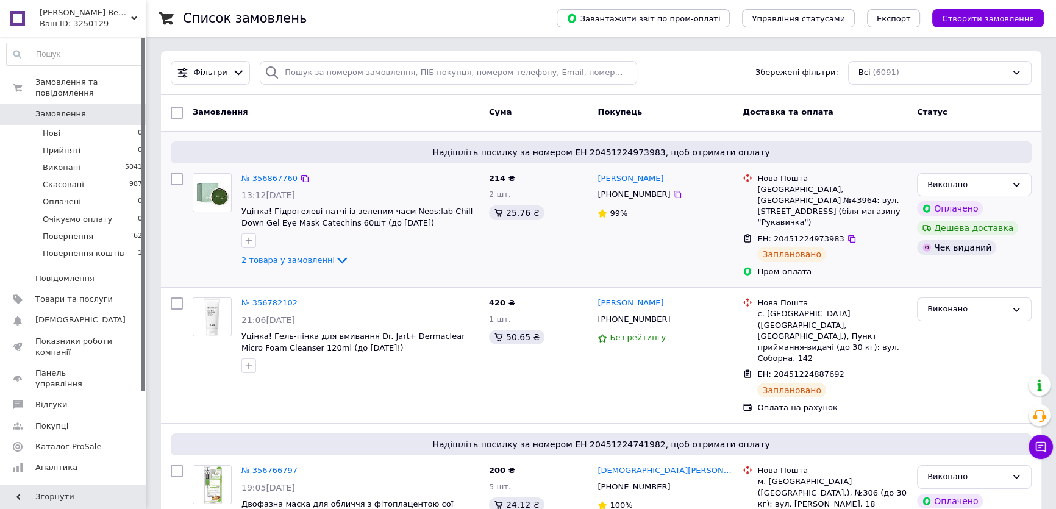
click at [270, 177] on link "№ 356867760" at bounding box center [269, 178] width 56 height 9
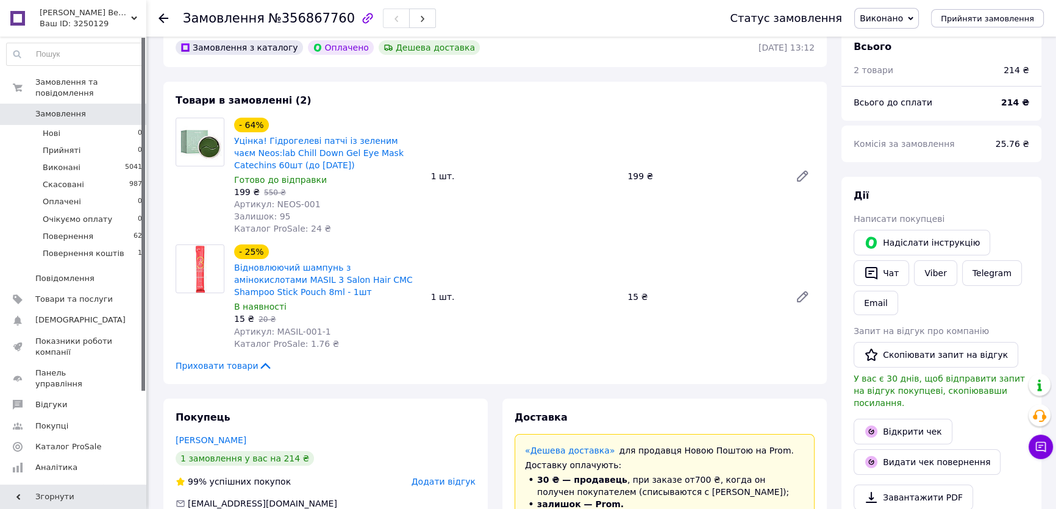
scroll to position [110, 0]
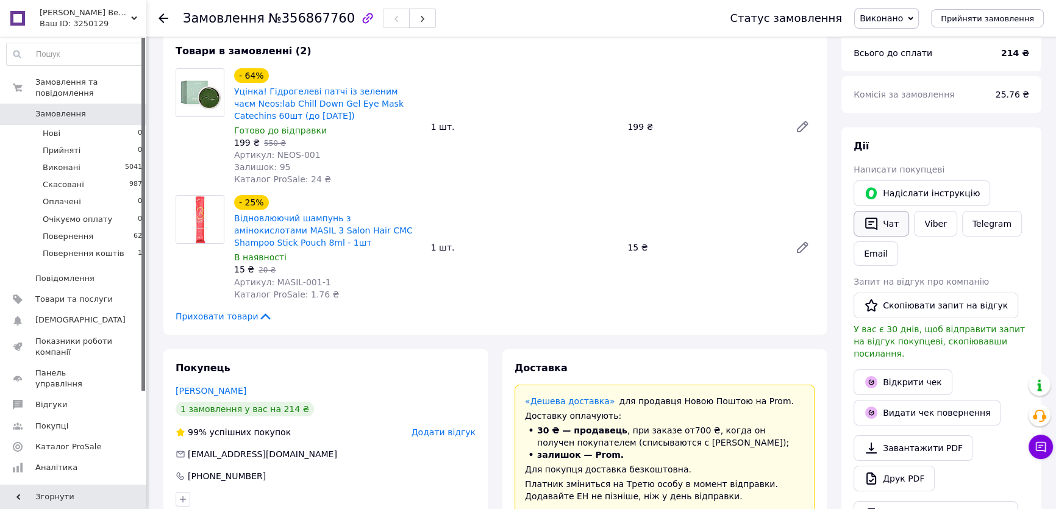
click at [883, 216] on button "Чат" at bounding box center [880, 224] width 55 height 26
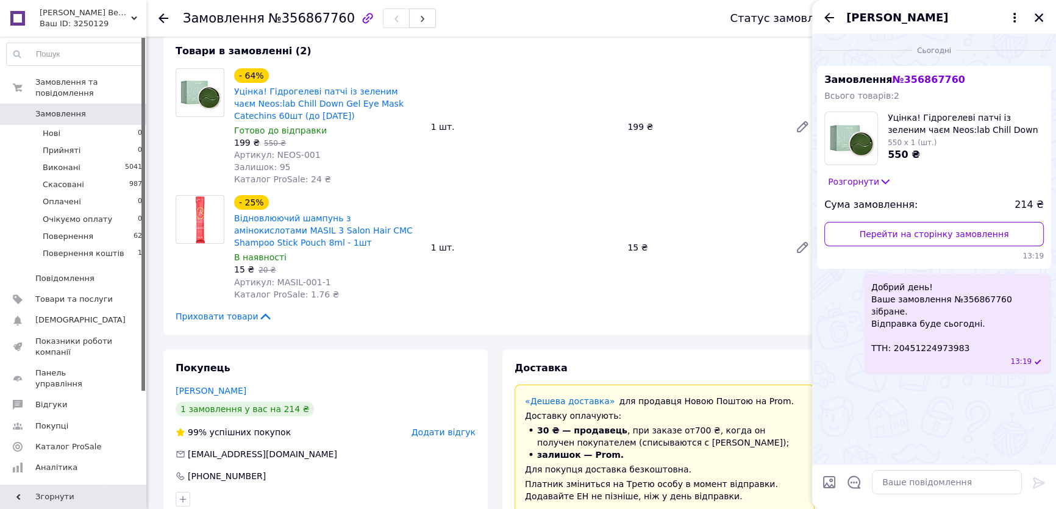
click at [1033, 13] on icon "Закрити" at bounding box center [1038, 17] width 11 height 11
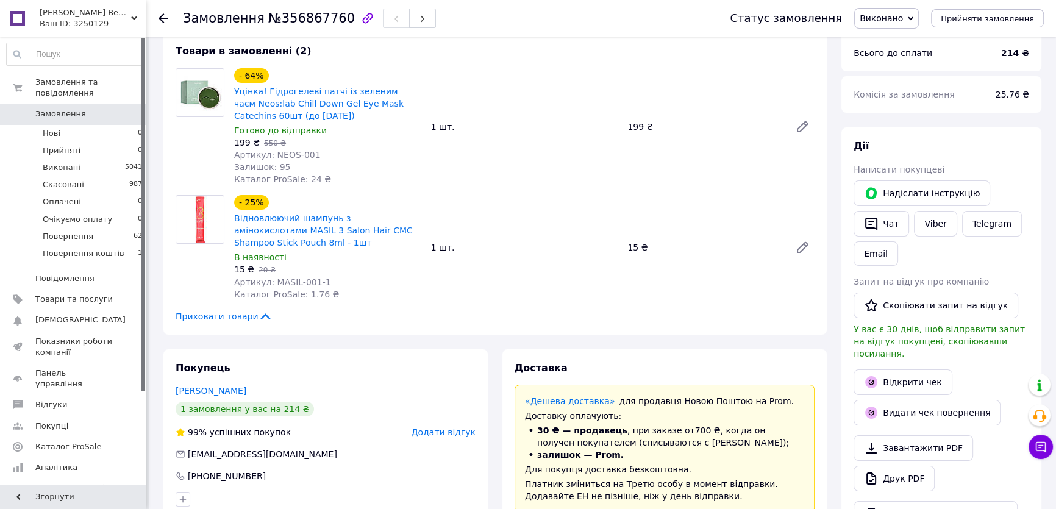
click at [18, 109] on icon at bounding box center [18, 114] width 10 height 10
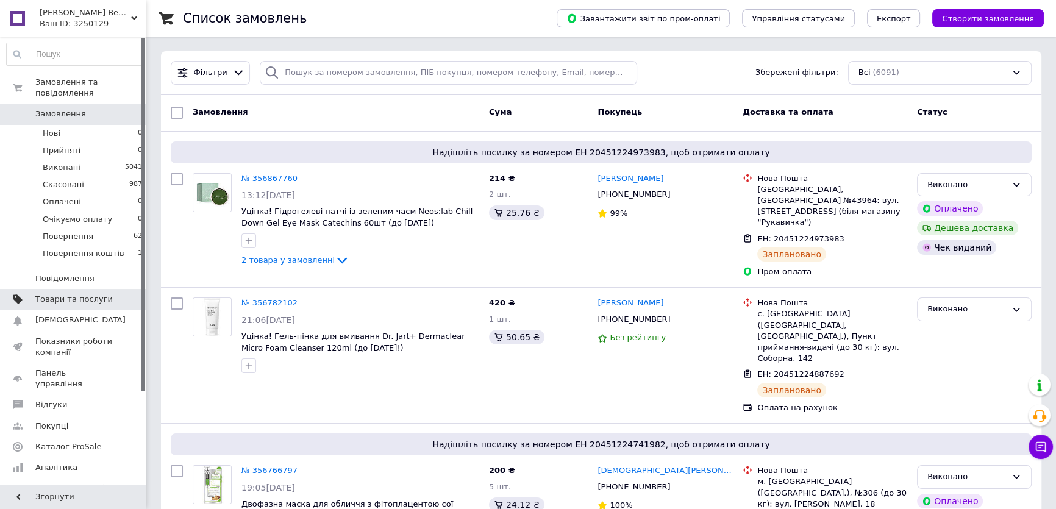
click at [106, 294] on span "Товари та послуги" at bounding box center [73, 299] width 77 height 11
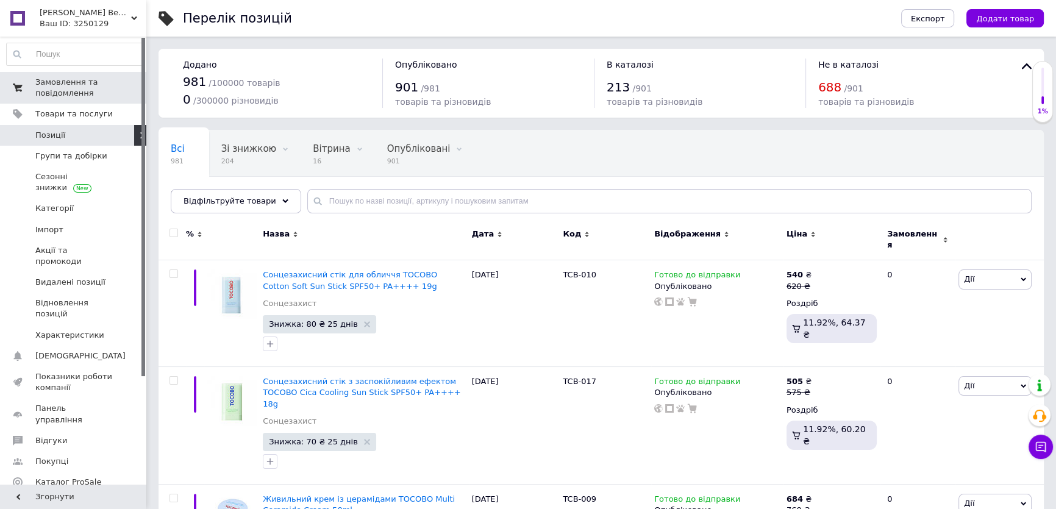
click at [57, 85] on span "Замовлення та повідомлення" at bounding box center [73, 88] width 77 height 22
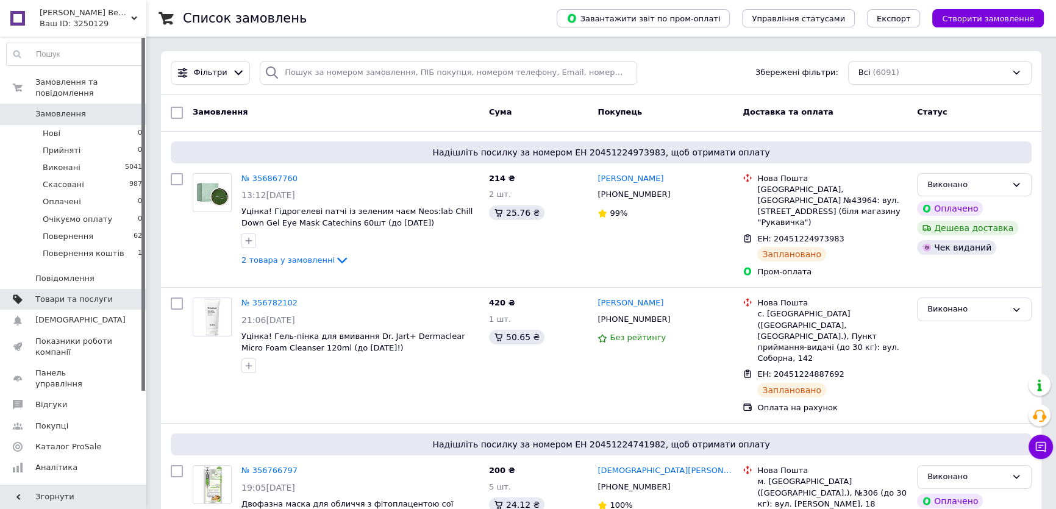
click at [61, 294] on span "Товари та послуги" at bounding box center [73, 299] width 77 height 11
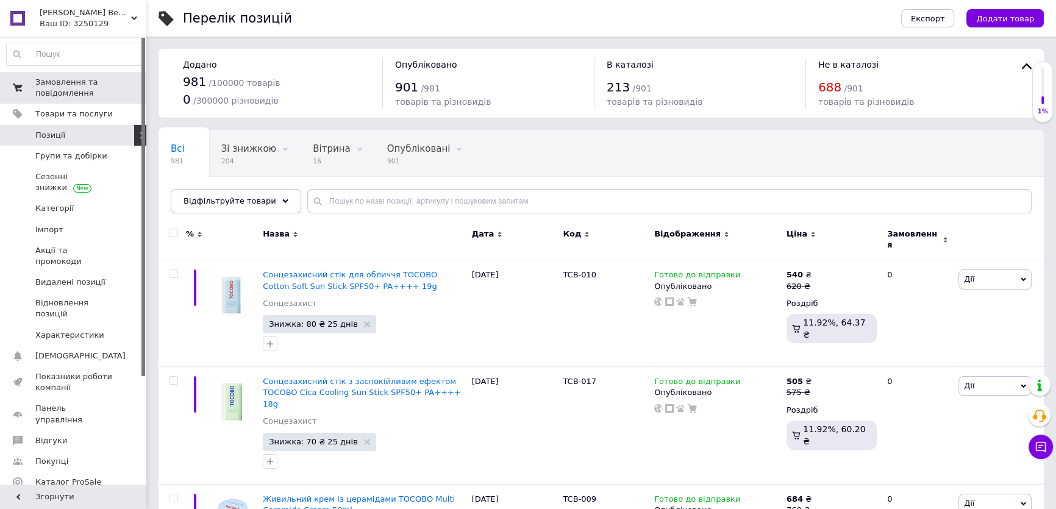
click at [72, 74] on link "Замовлення та повідомлення 0 0" at bounding box center [74, 88] width 149 height 32
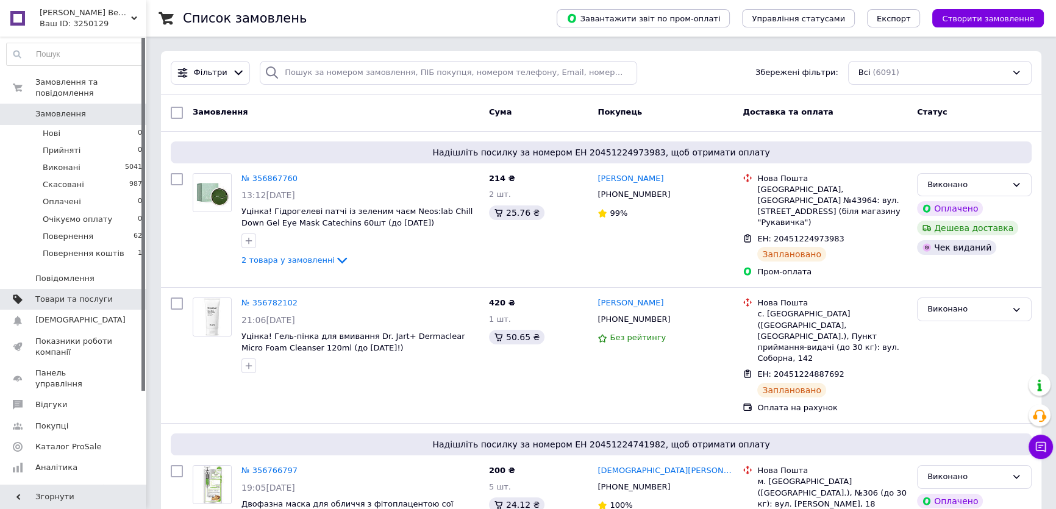
click at [42, 294] on span "Товари та послуги" at bounding box center [73, 299] width 77 height 11
